Goal: Check status

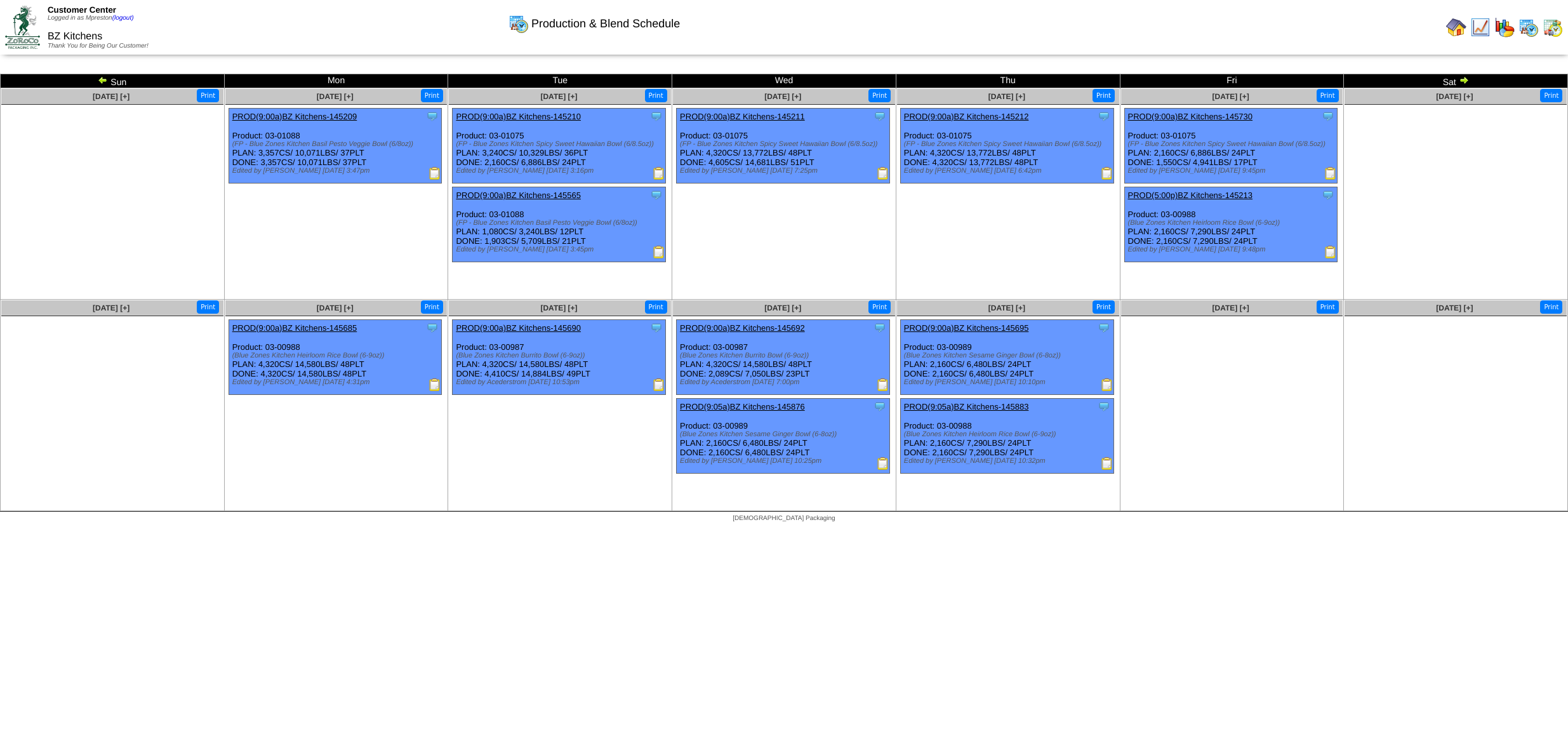
click at [1551, 27] on img at bounding box center [1552, 27] width 20 height 20
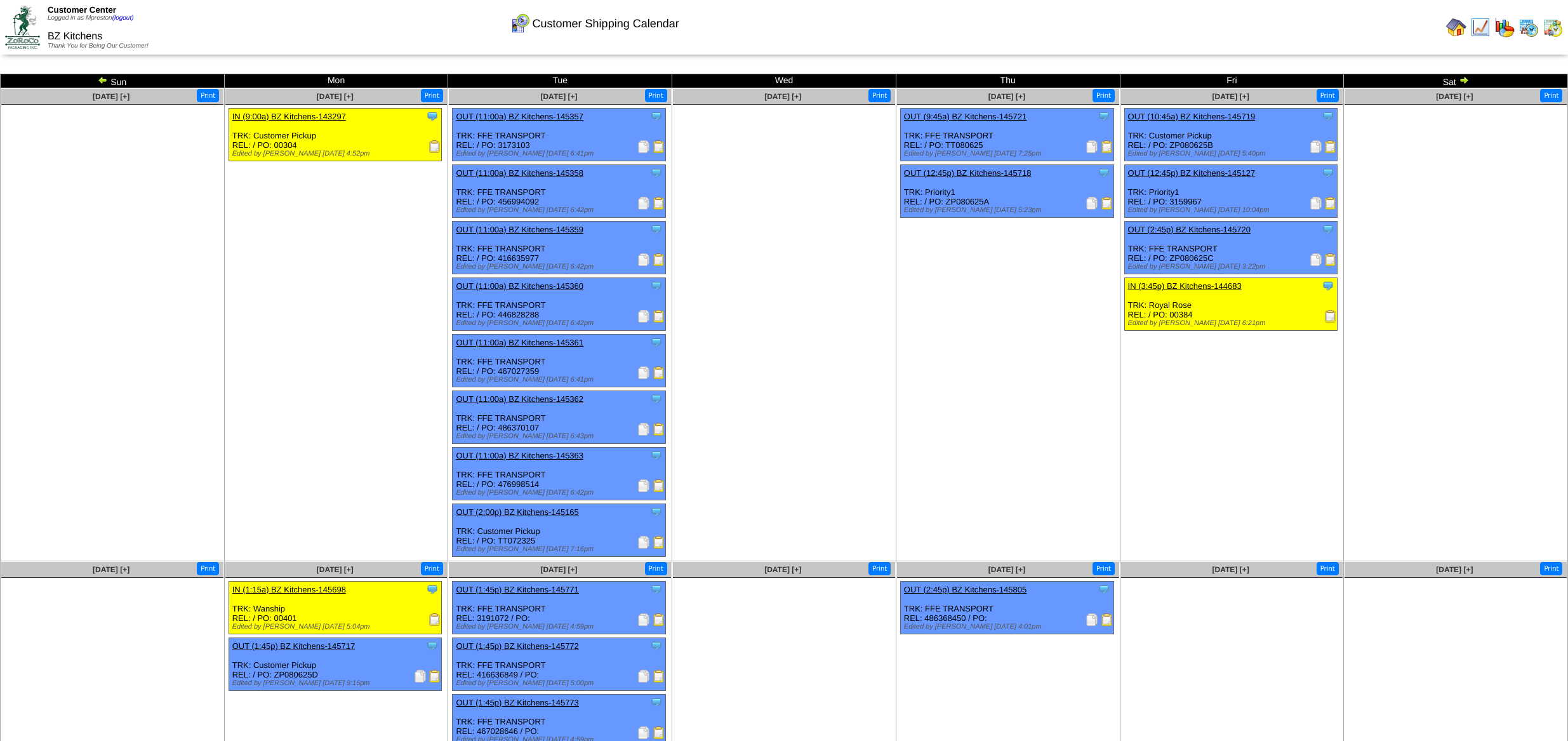
click at [1463, 83] on img at bounding box center [1463, 80] width 10 height 10
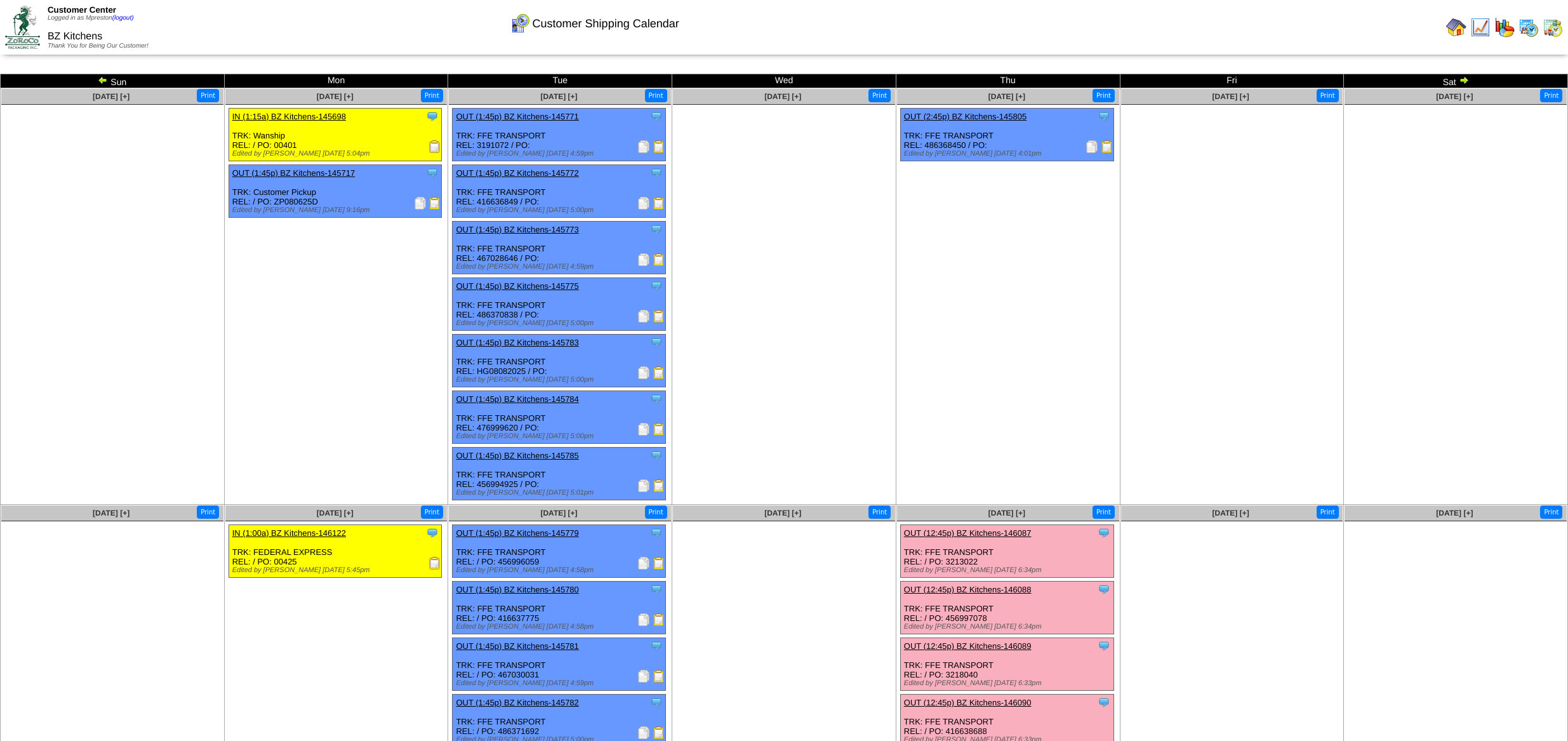
click at [1463, 80] on img at bounding box center [1463, 80] width 10 height 10
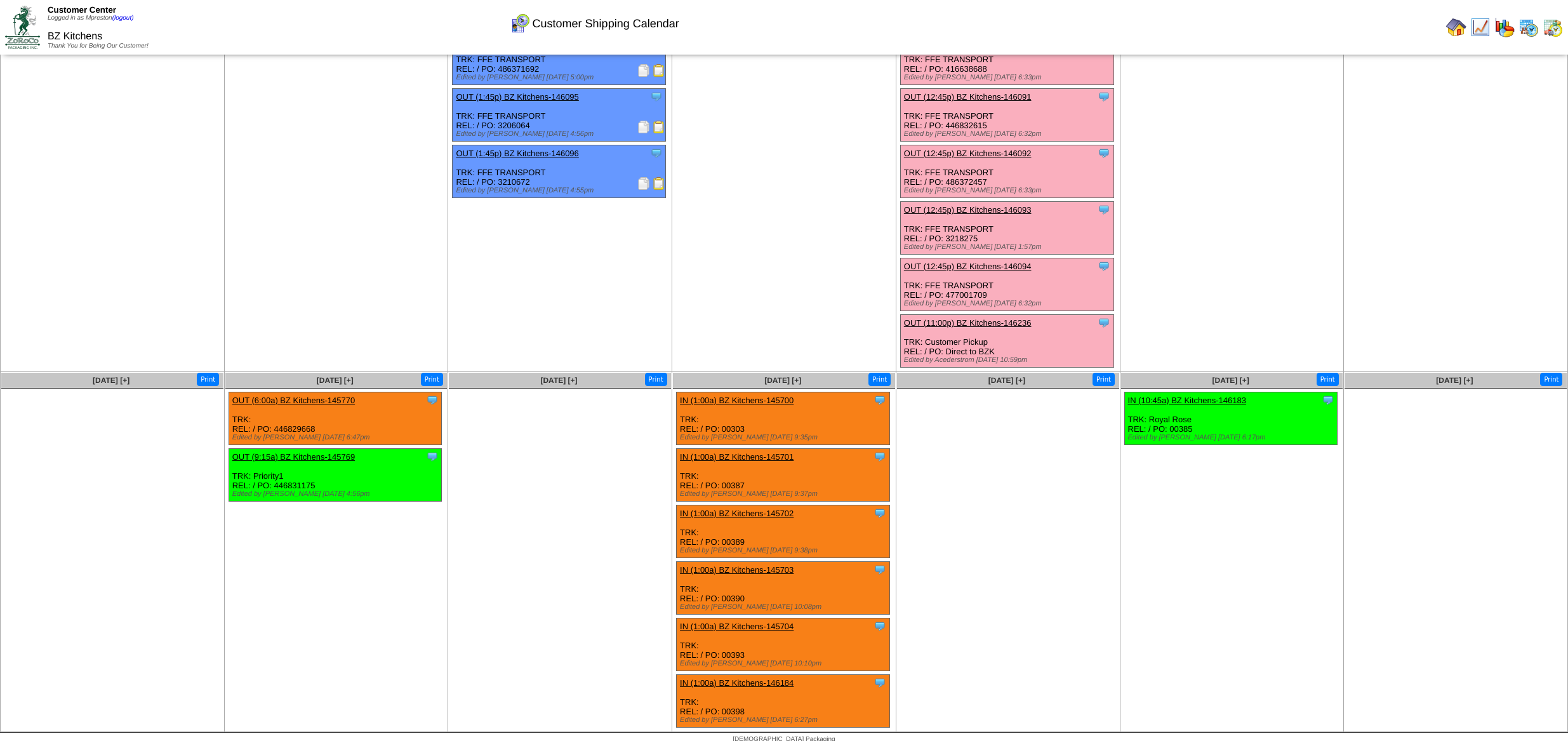
scroll to position [237, 0]
